Goal: Task Accomplishment & Management: Manage account settings

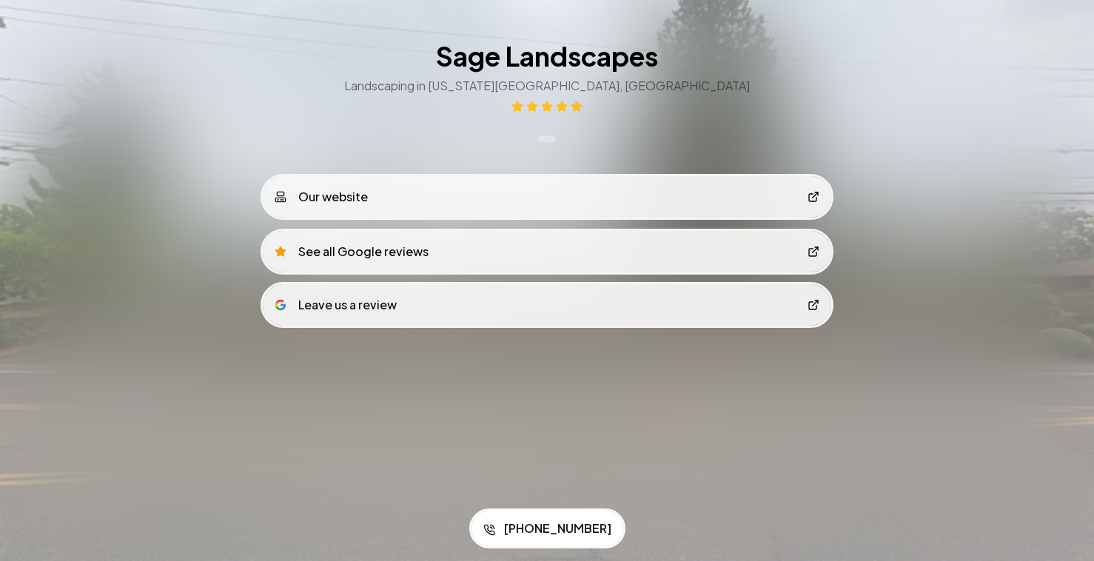
click at [394, 204] on link "Our website" at bounding box center [547, 196] width 568 height 41
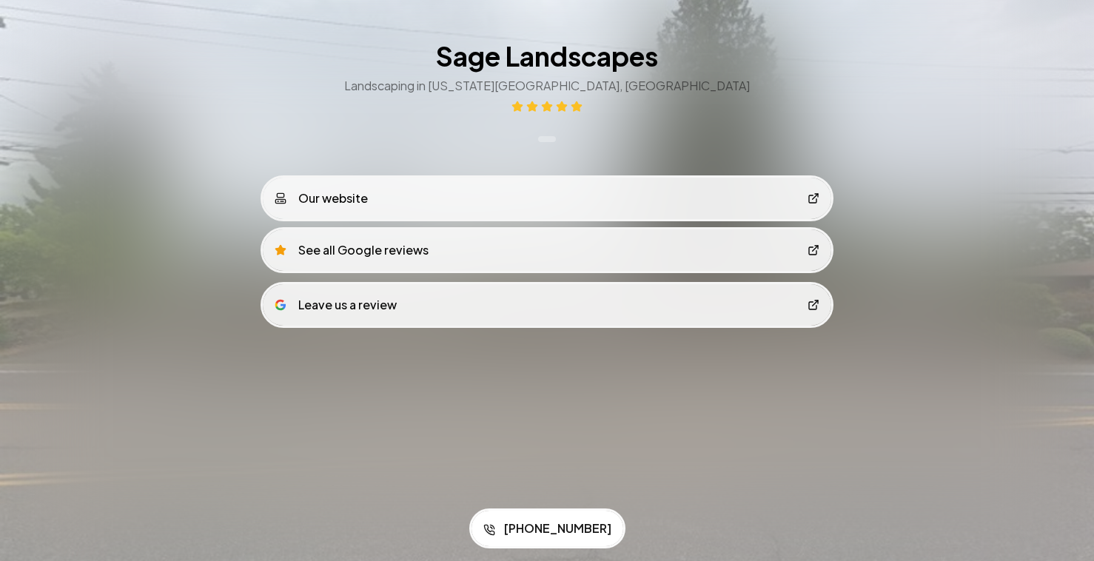
click at [431, 255] on link "See all Google reviews" at bounding box center [547, 249] width 568 height 41
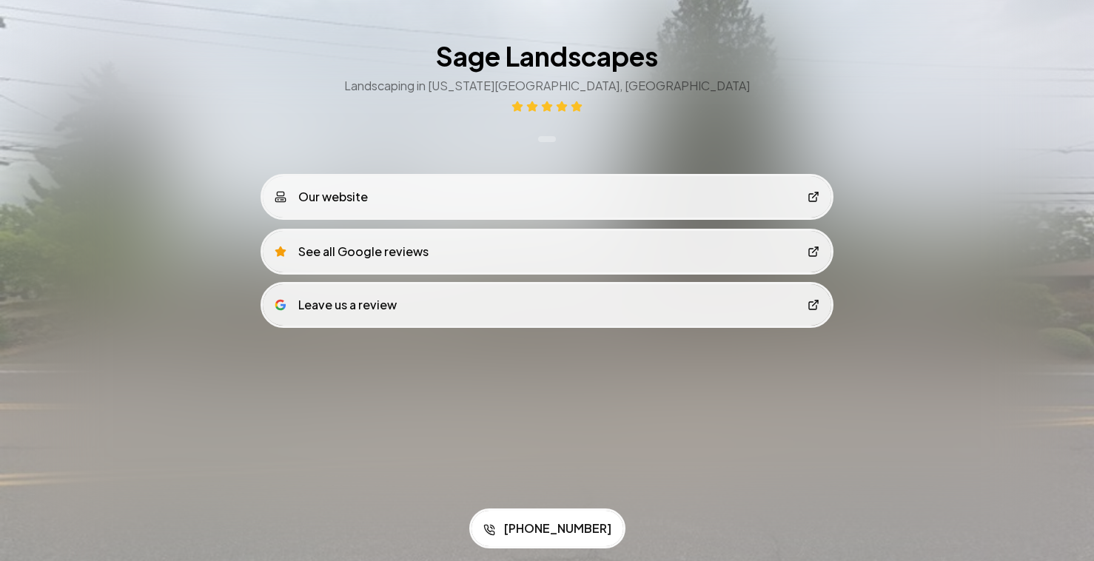
click at [365, 204] on div "Our website" at bounding box center [321, 197] width 93 height 18
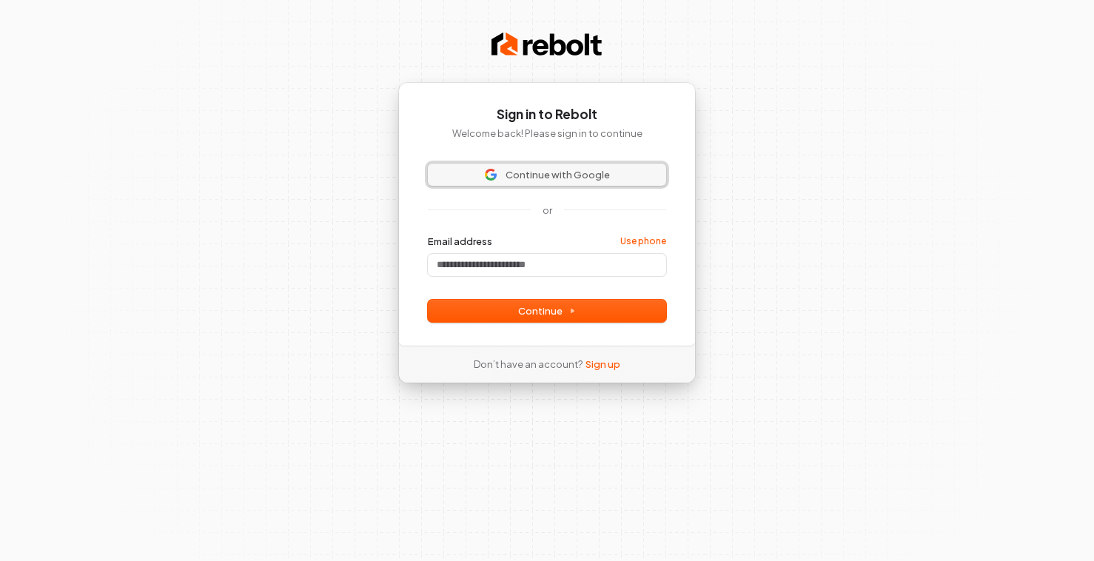
click at [579, 175] on span "Continue with Google" at bounding box center [557, 174] width 104 height 13
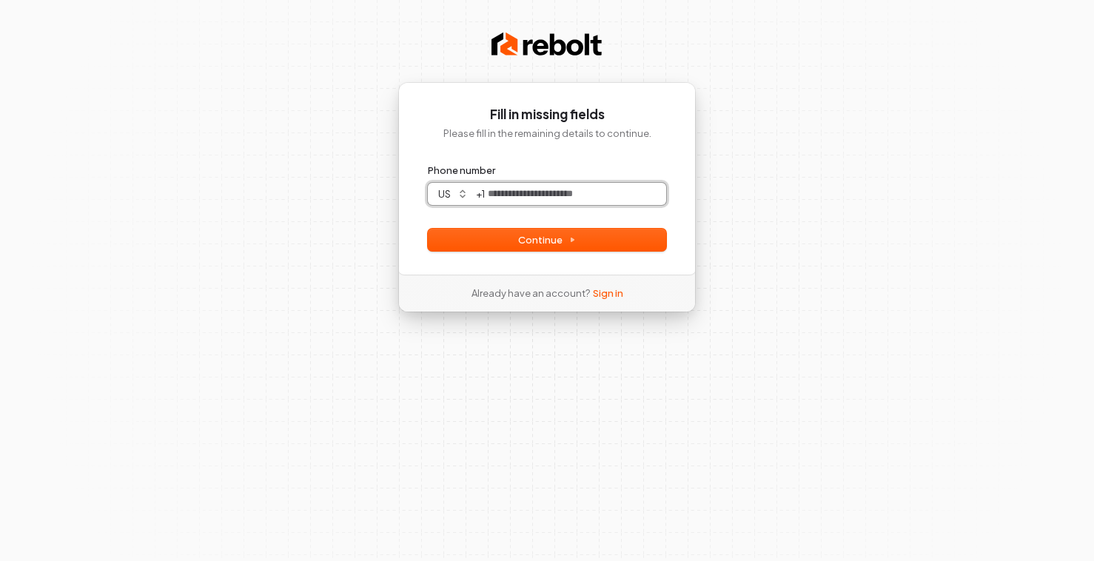
click at [549, 197] on input "Phone number" at bounding box center [575, 194] width 181 height 22
click at [591, 241] on button "Continue" at bounding box center [547, 240] width 238 height 22
type input "**********"
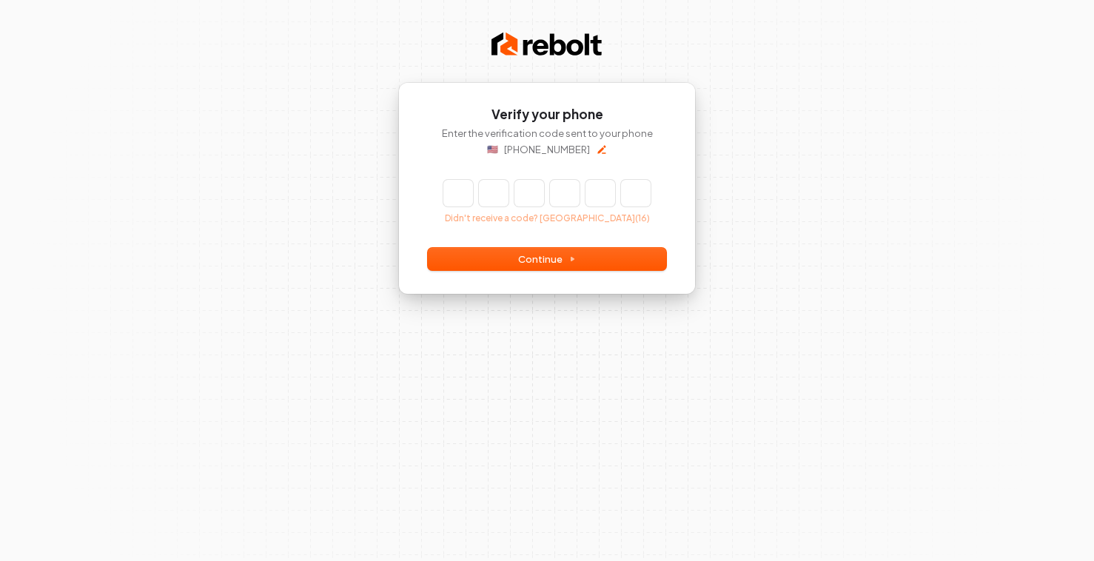
click at [454, 194] on input "Enter verification code" at bounding box center [546, 193] width 207 height 27
type input "******"
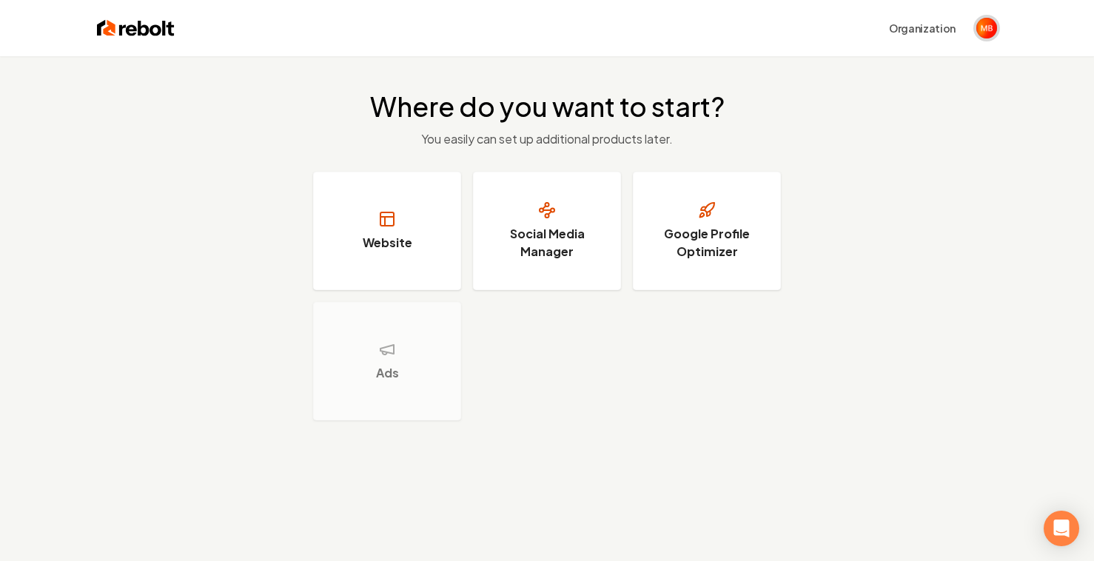
click at [989, 30] on img "Open user button" at bounding box center [986, 28] width 21 height 21
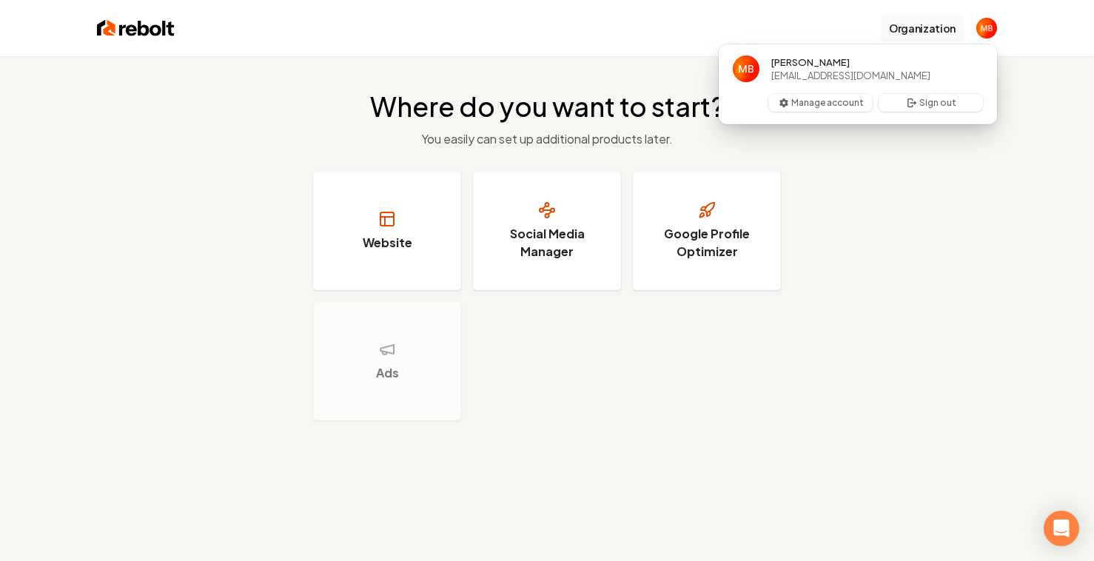
click at [924, 22] on button "Organization" at bounding box center [922, 28] width 84 height 27
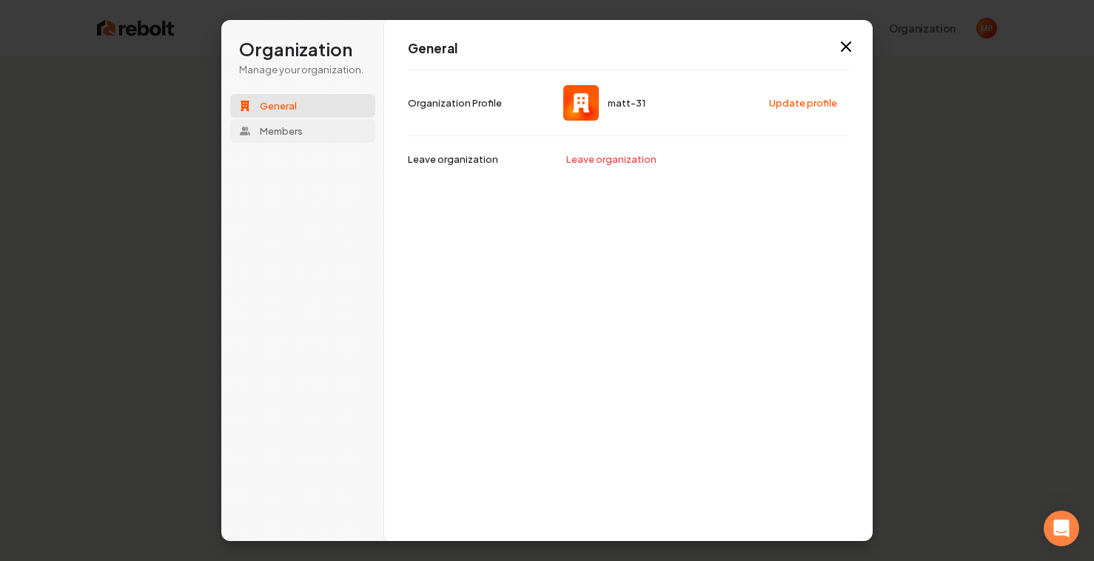
click at [310, 135] on button "Members" at bounding box center [302, 131] width 145 height 24
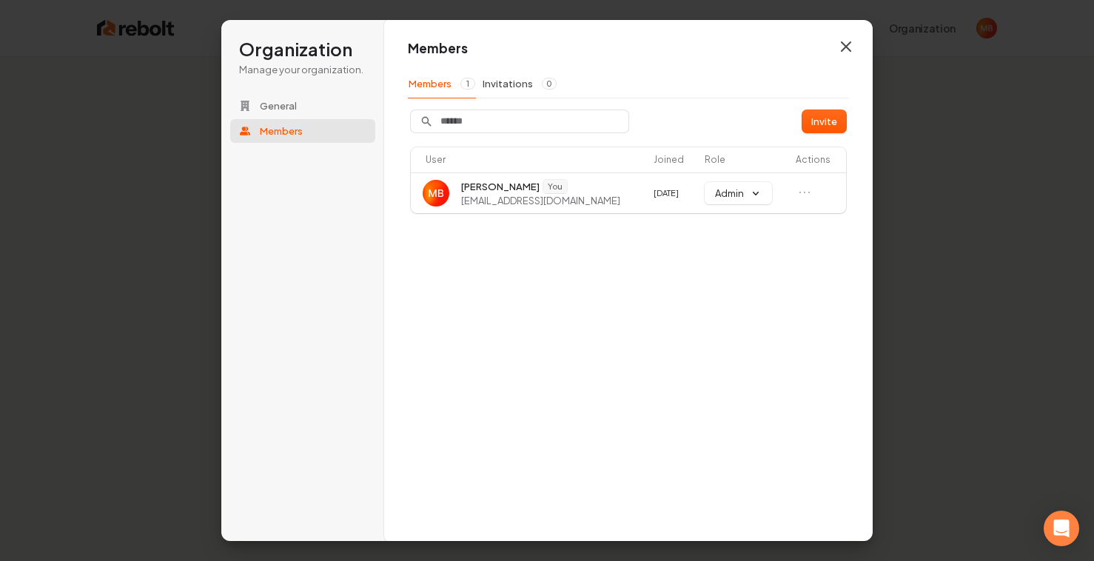
click at [847, 49] on icon "button" at bounding box center [846, 47] width 18 height 18
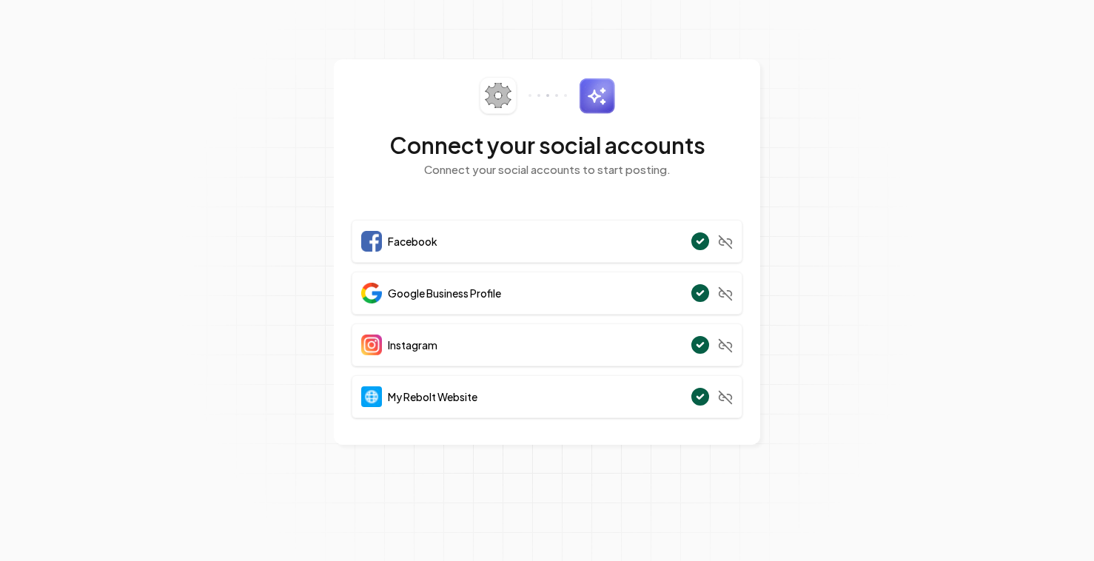
click at [950, 337] on section "Connect your social accounts Connect your social accounts to start posting. Fac…" at bounding box center [547, 280] width 1094 height 561
click at [428, 399] on span "My Rebolt Website" at bounding box center [433, 396] width 90 height 15
click at [381, 403] on img at bounding box center [371, 396] width 21 height 21
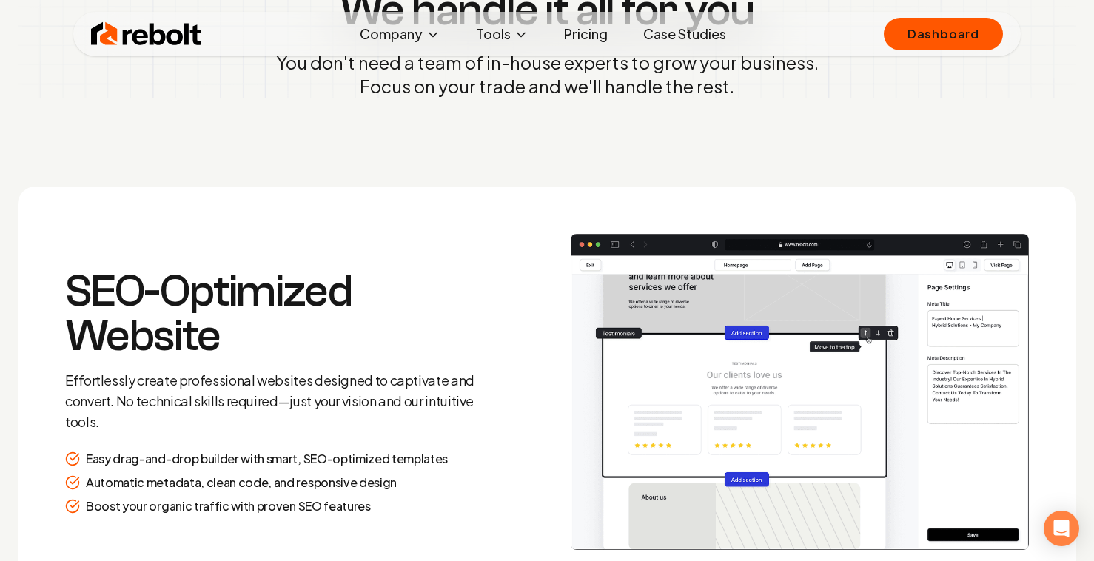
scroll to position [1553, 0]
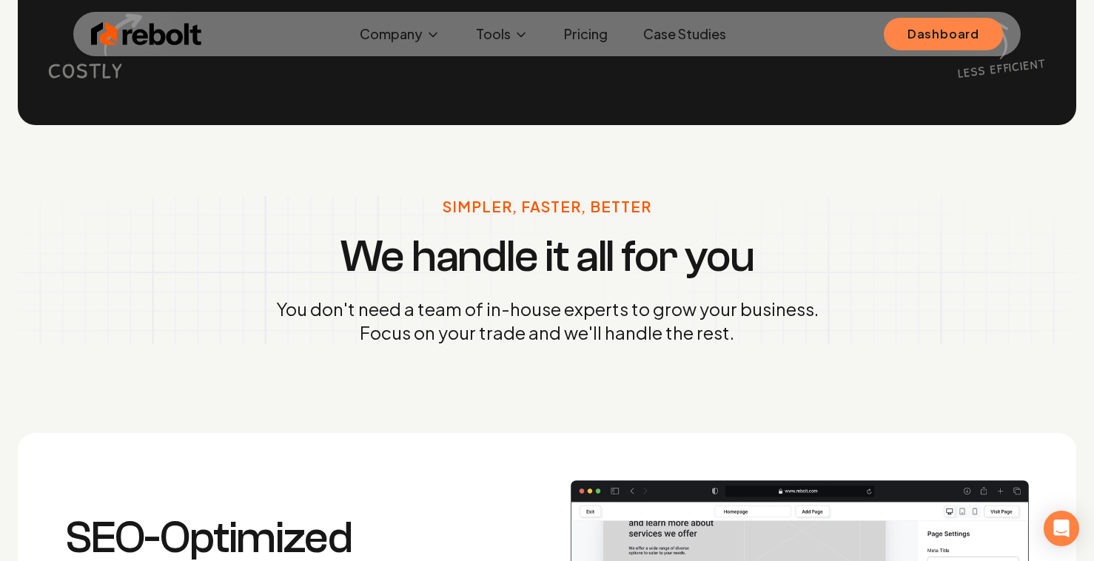
click at [939, 30] on link "Dashboard" at bounding box center [943, 34] width 119 height 33
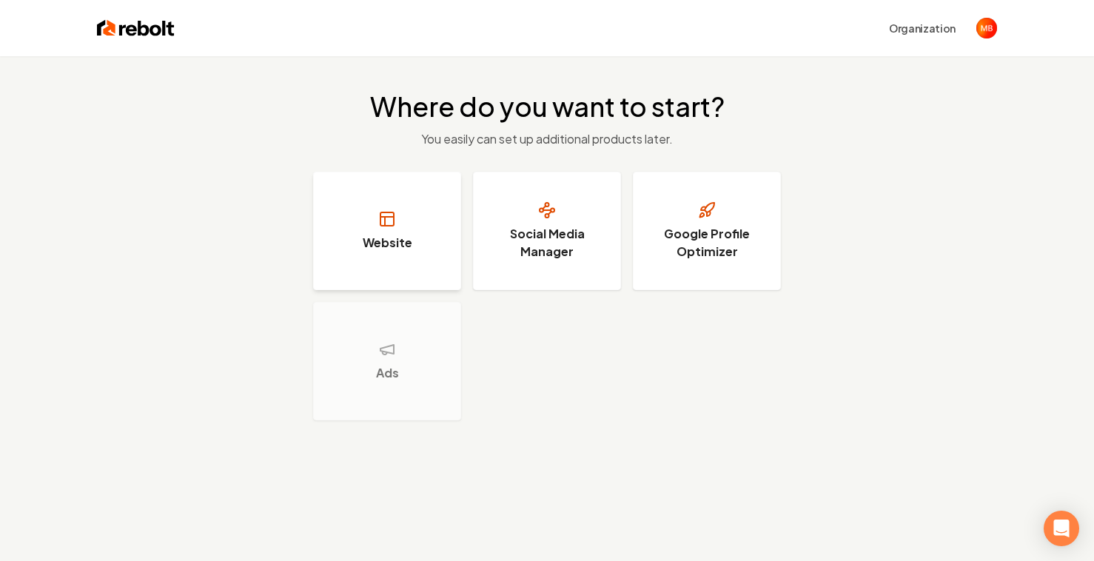
click at [414, 234] on button "Website" at bounding box center [387, 231] width 148 height 118
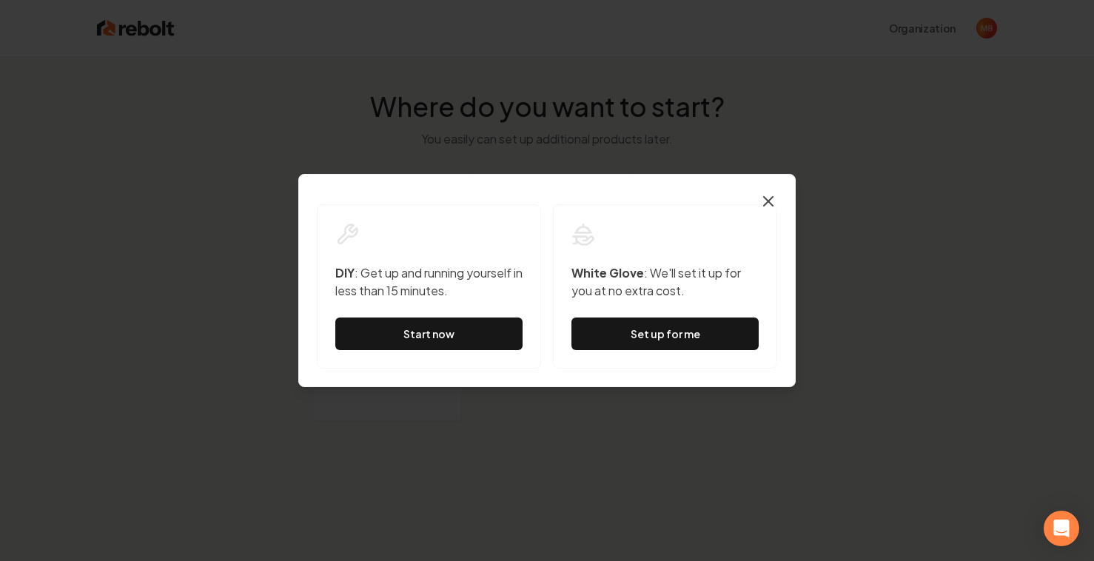
click at [770, 201] on icon "button" at bounding box center [768, 201] width 18 height 18
